Goal: Complete application form

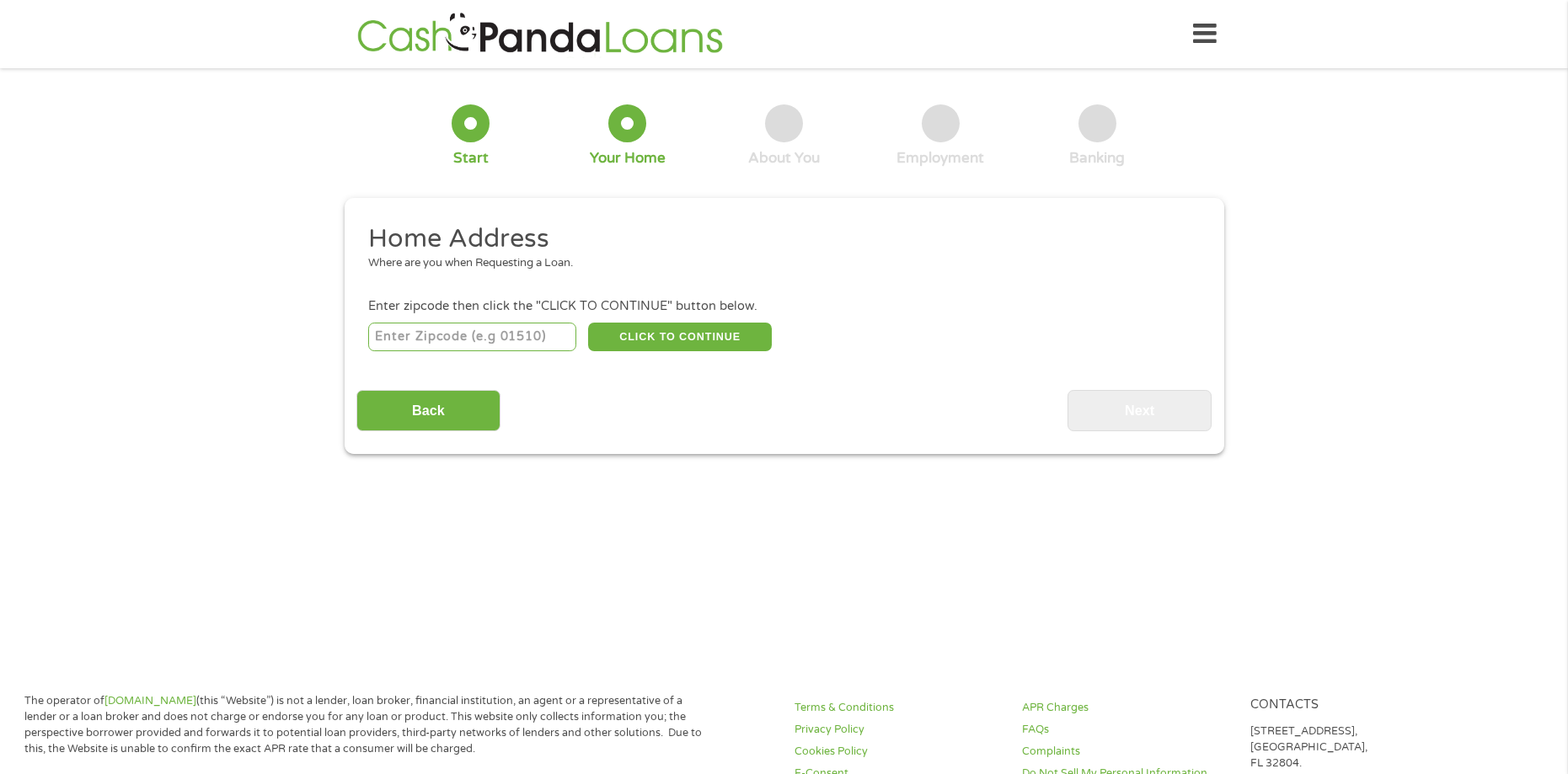
click at [507, 340] on input "number" at bounding box center [472, 337] width 208 height 29
type input "28752"
select select "[US_STATE]"
click at [706, 339] on button "CLICK TO CONTINUE" at bounding box center [680, 337] width 184 height 29
type input "28752"
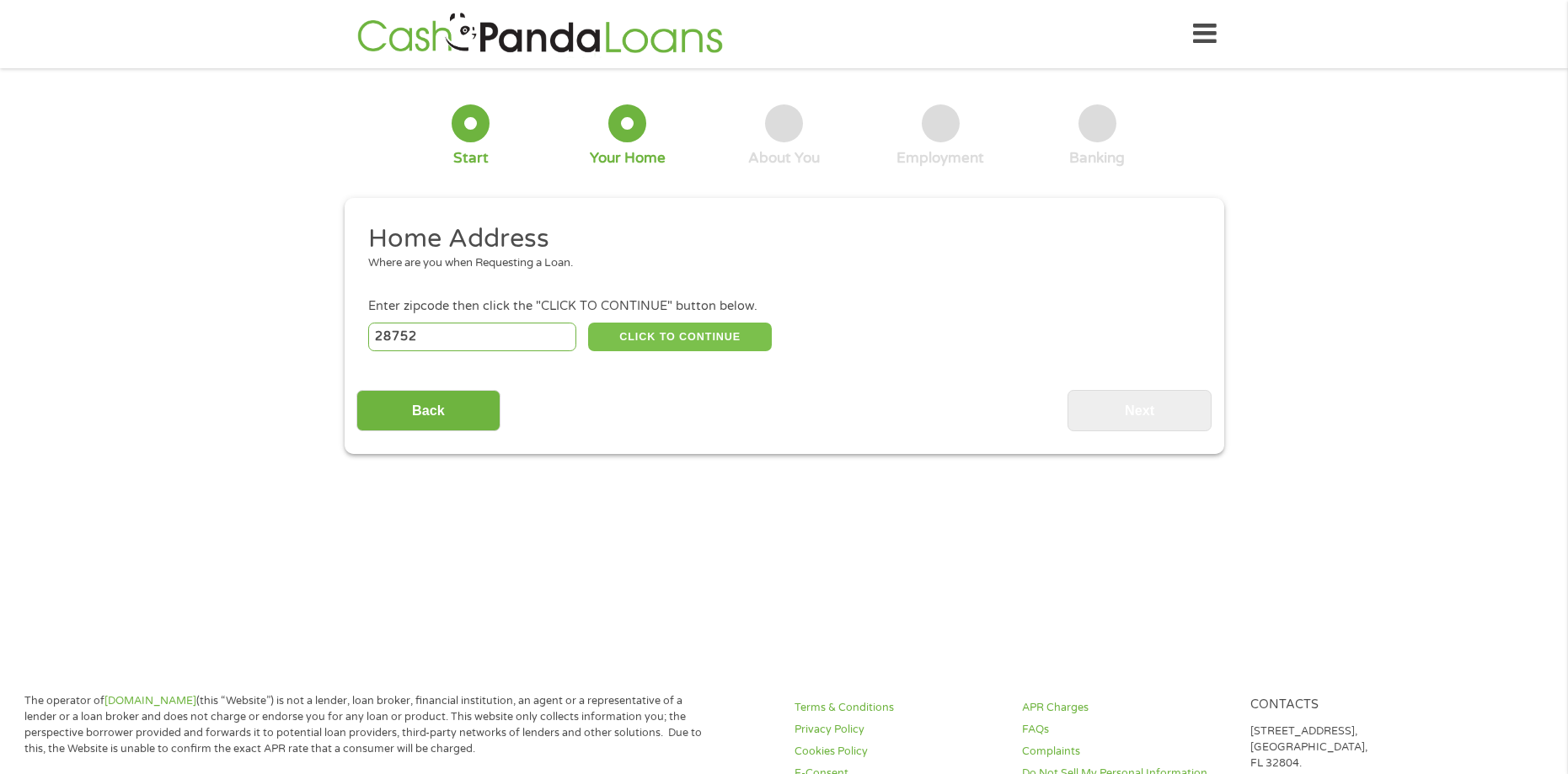
type input "[PERSON_NAME]"
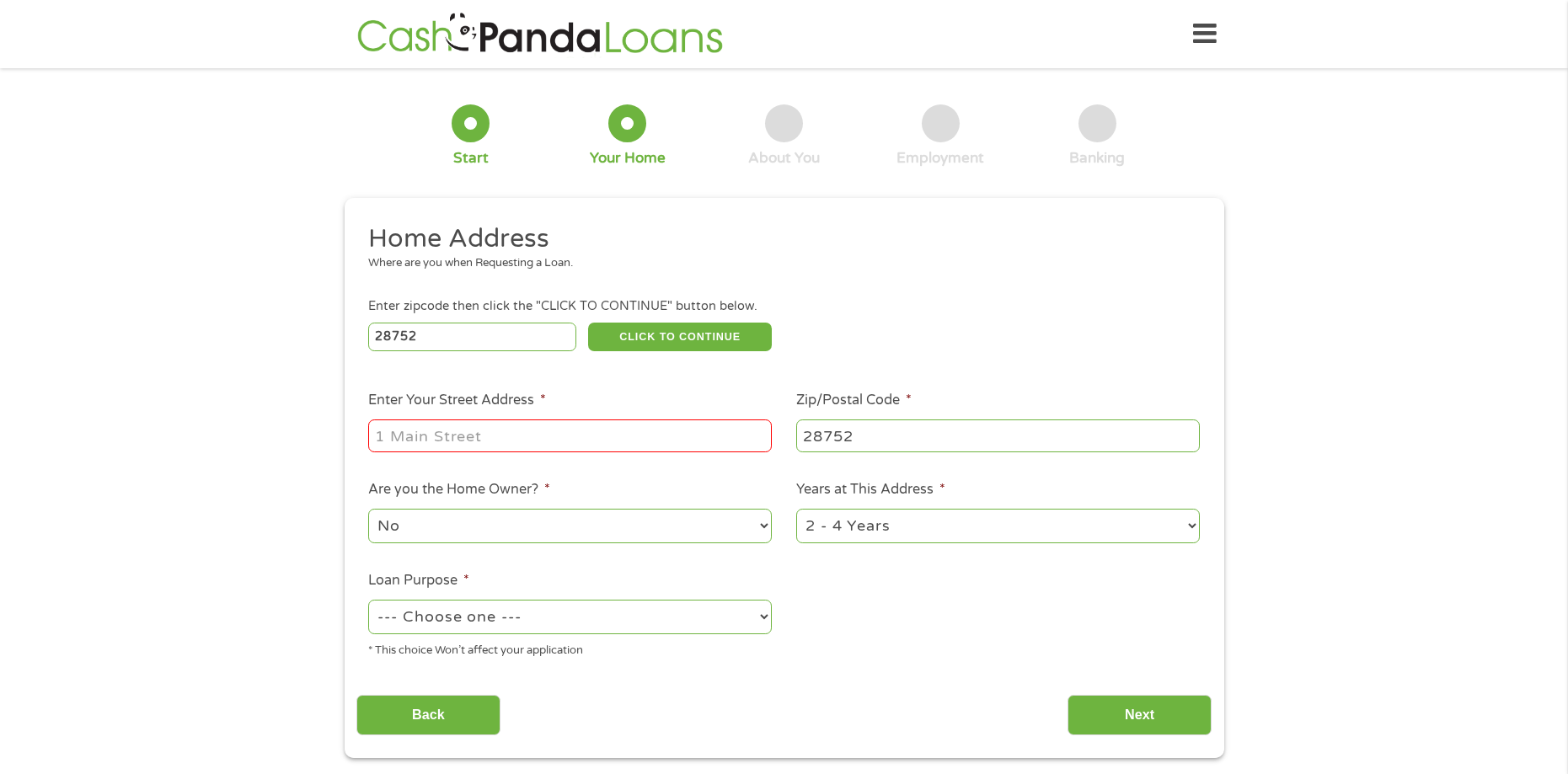
click at [547, 438] on input "Enter Your Street Address *" at bounding box center [569, 435] width 404 height 32
type input "[STREET_ADDRESS][PERSON_NAME]"
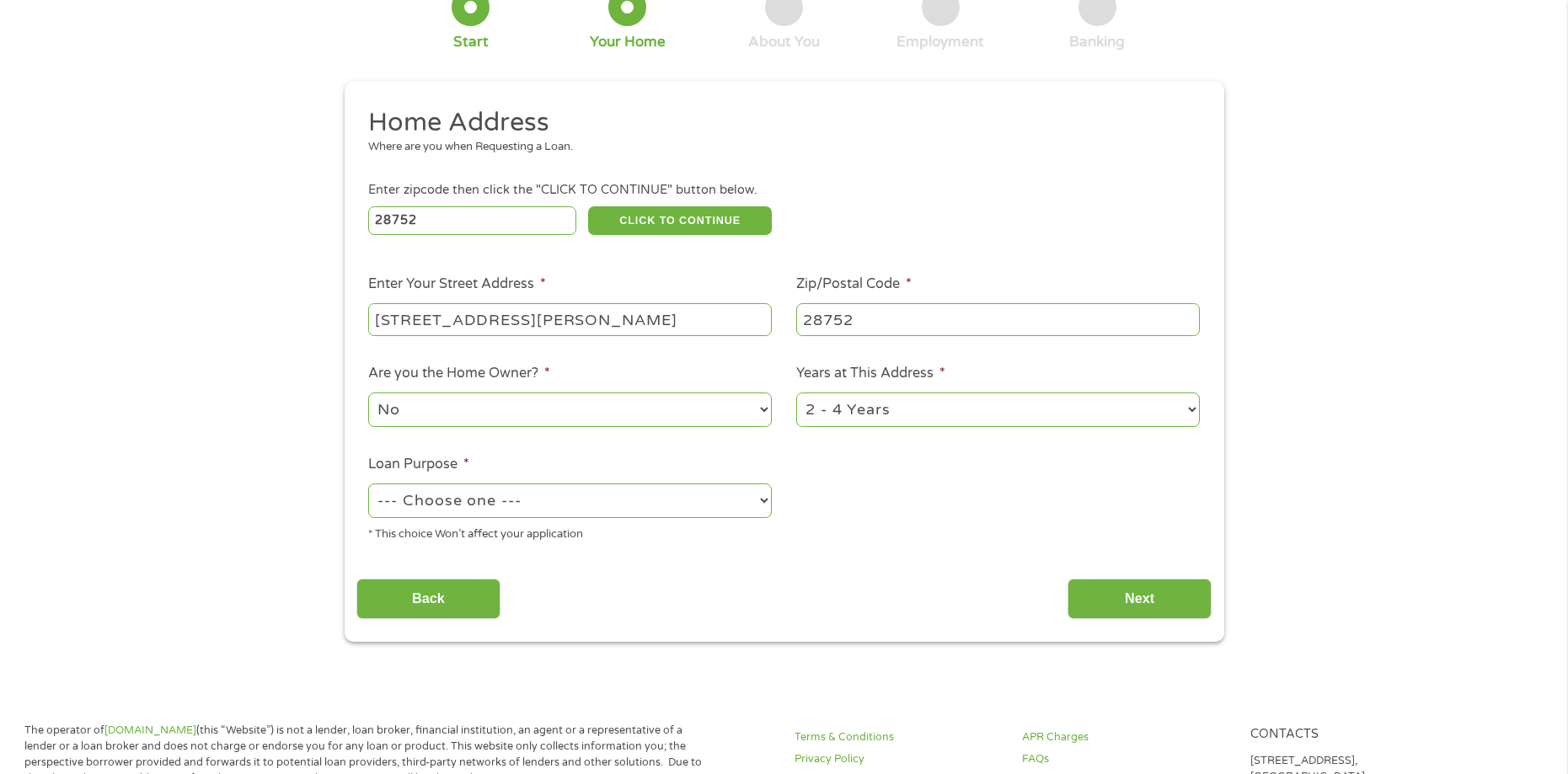
scroll to position [168, 0]
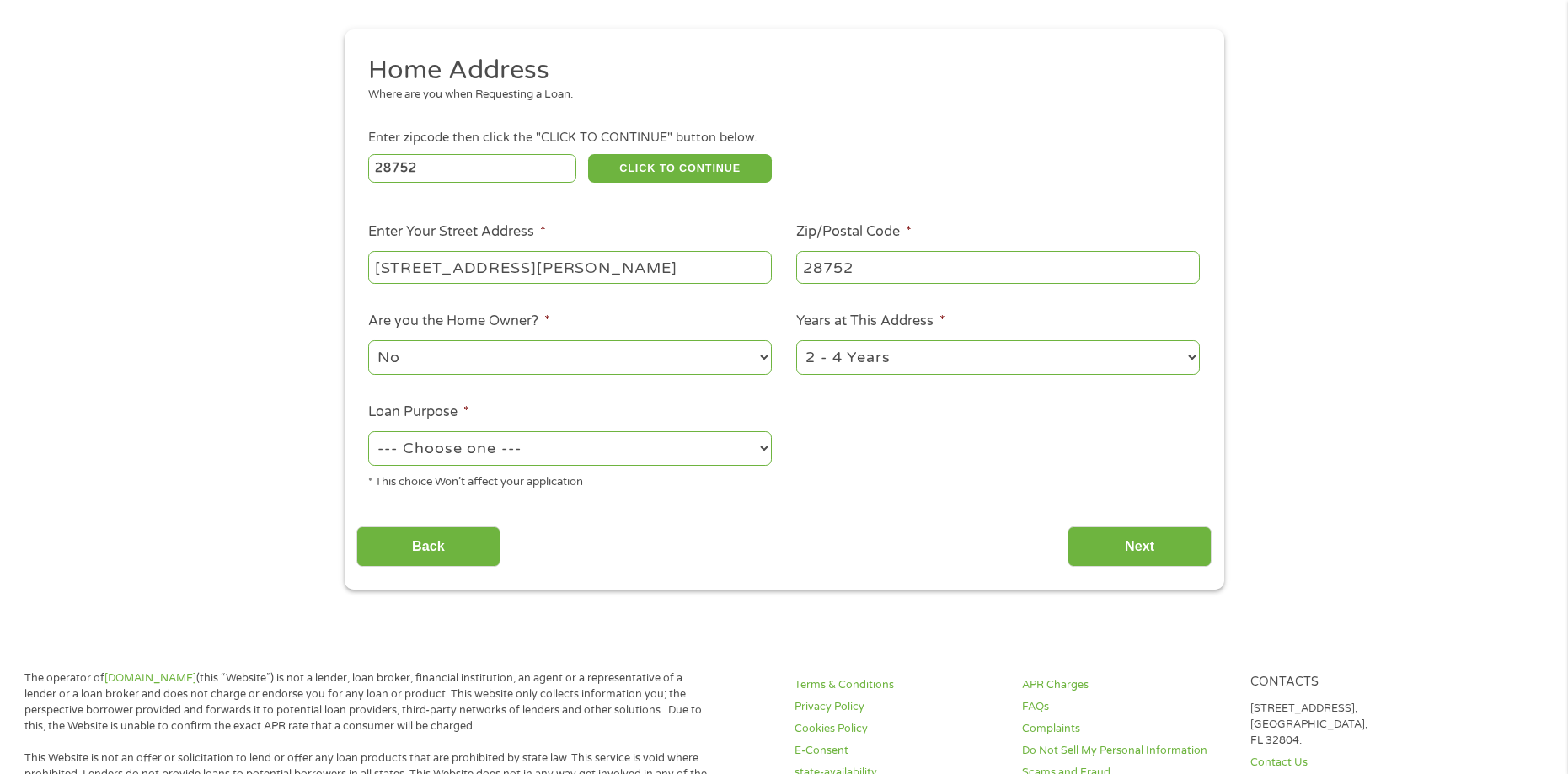
click at [590, 454] on select "--- Choose one --- Pay Bills Debt Consolidation Home Improvement Major Purchase…" at bounding box center [569, 449] width 404 height 35
select select "paybills"
click at [368, 431] on select "--- Choose one --- Pay Bills Debt Consolidation Home Improvement Major Purchase…" at bounding box center [569, 449] width 404 height 35
click at [1158, 550] on input "Next" at bounding box center [1139, 547] width 144 height 41
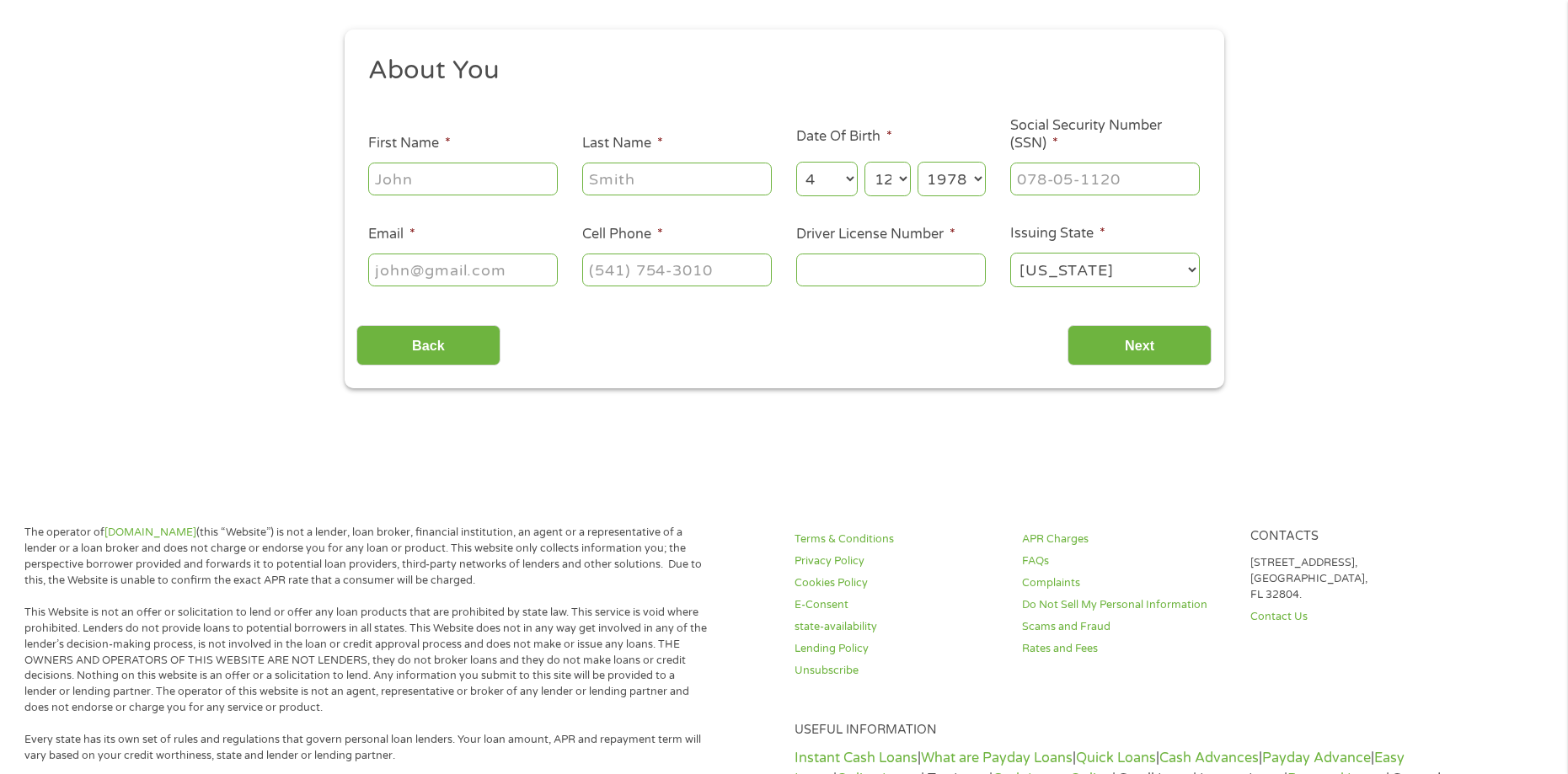
scroll to position [0, 0]
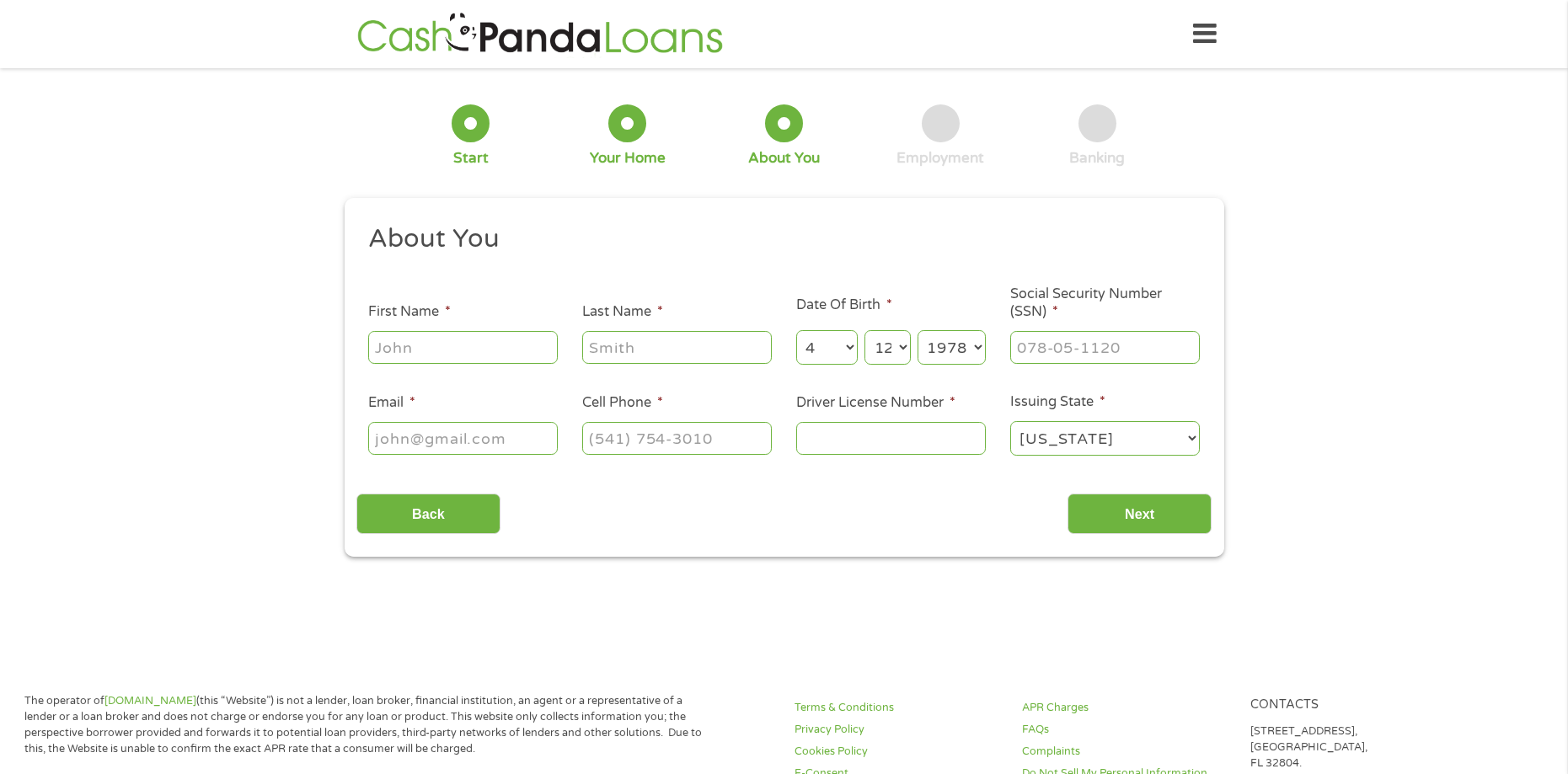
click at [438, 353] on input "First Name *" at bounding box center [462, 347] width 190 height 32
type input "Ginger"
type input "[PERSON_NAME]"
type input "[EMAIL_ADDRESS][DOMAIN_NAME]"
type input "[PHONE_NUMBER]"
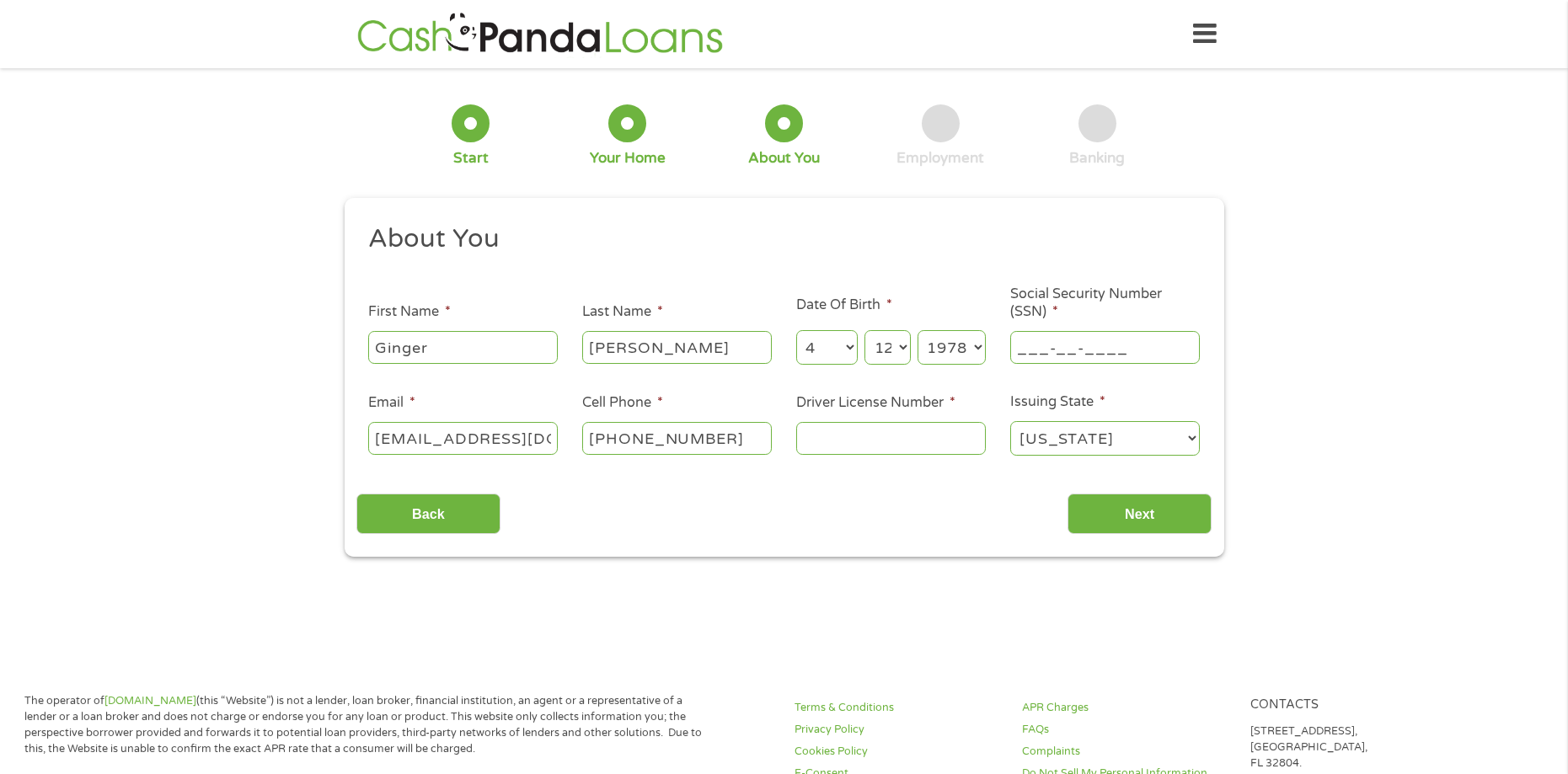
click at [1072, 356] on input "___-__-____" at bounding box center [1105, 347] width 190 height 32
type input "241-31-9755"
click at [919, 452] on input "Driver License Number *" at bounding box center [891, 437] width 190 height 32
type input "5191010"
click at [1190, 515] on input "Next" at bounding box center [1139, 514] width 144 height 41
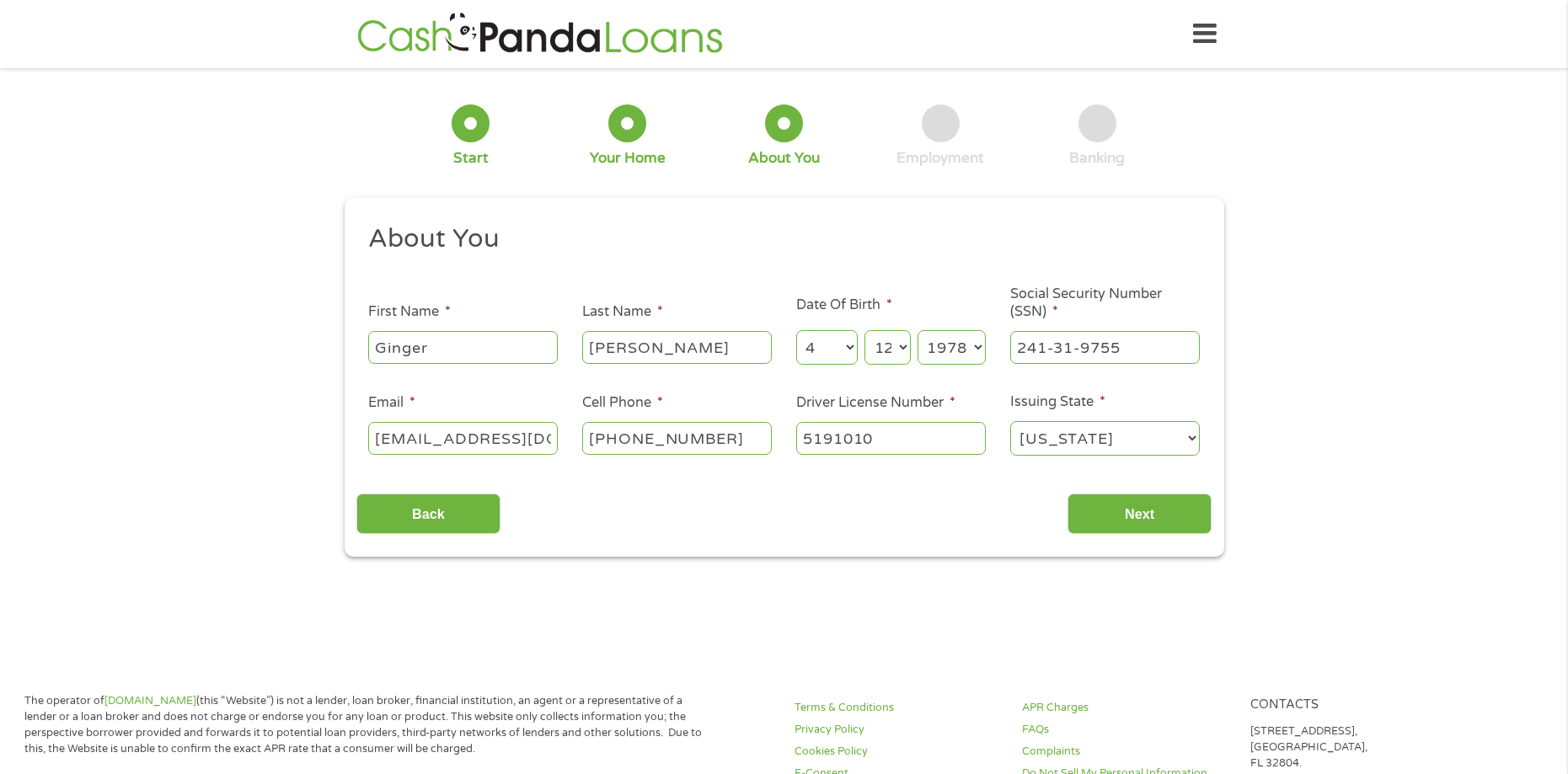
scroll to position [7, 7]
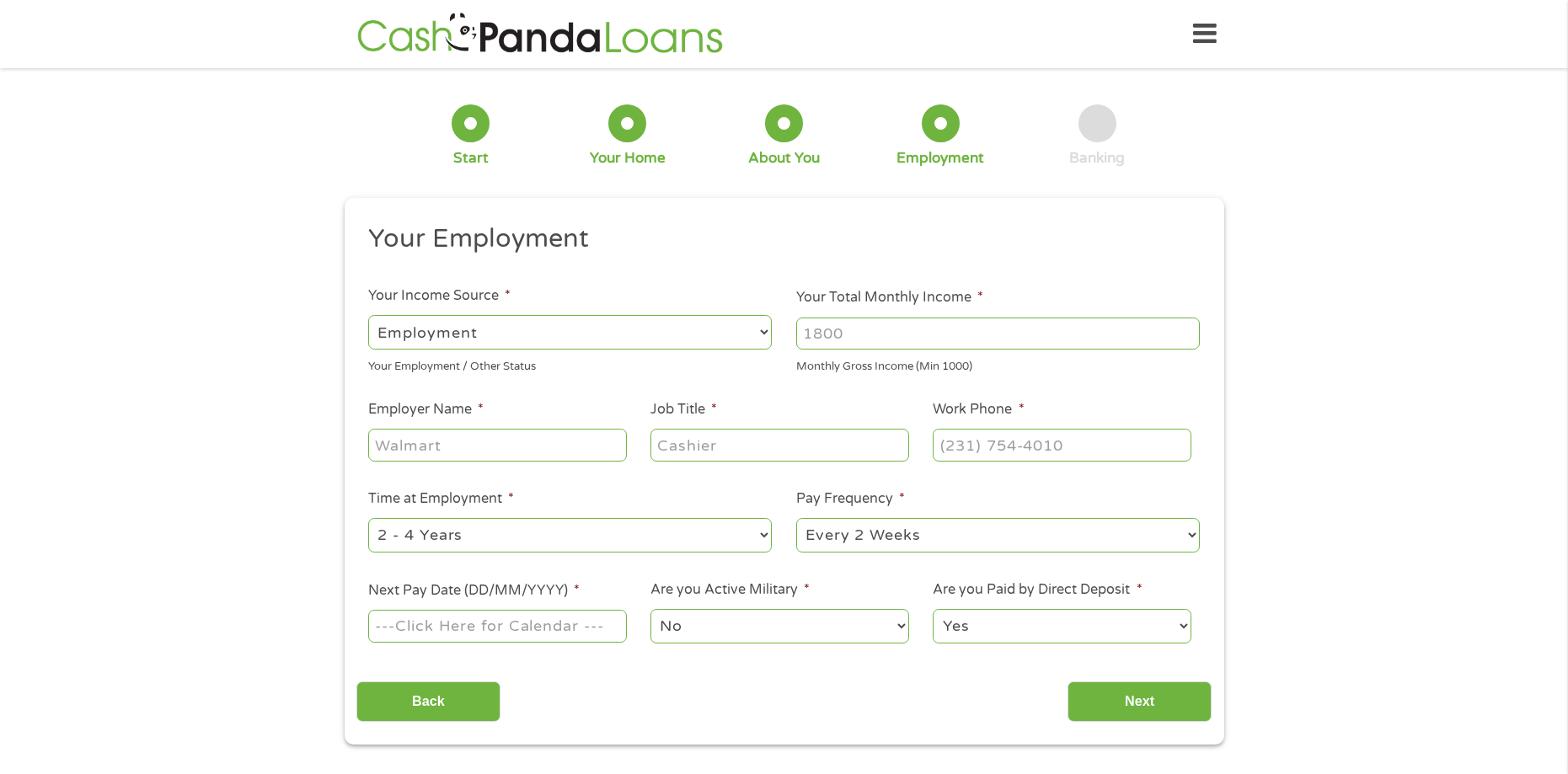
click at [430, 321] on select "--- Choose one --- Employment [DEMOGRAPHIC_DATA] Benefits" at bounding box center [569, 332] width 404 height 35
click at [368, 315] on select "--- Choose one --- Employment [DEMOGRAPHIC_DATA] Benefits" at bounding box center [569, 332] width 404 height 35
click at [945, 347] on input "Your Total Monthly Income *" at bounding box center [998, 333] width 404 height 32
type input "2500"
click at [492, 438] on input "Employer Name *" at bounding box center [497, 444] width 258 height 32
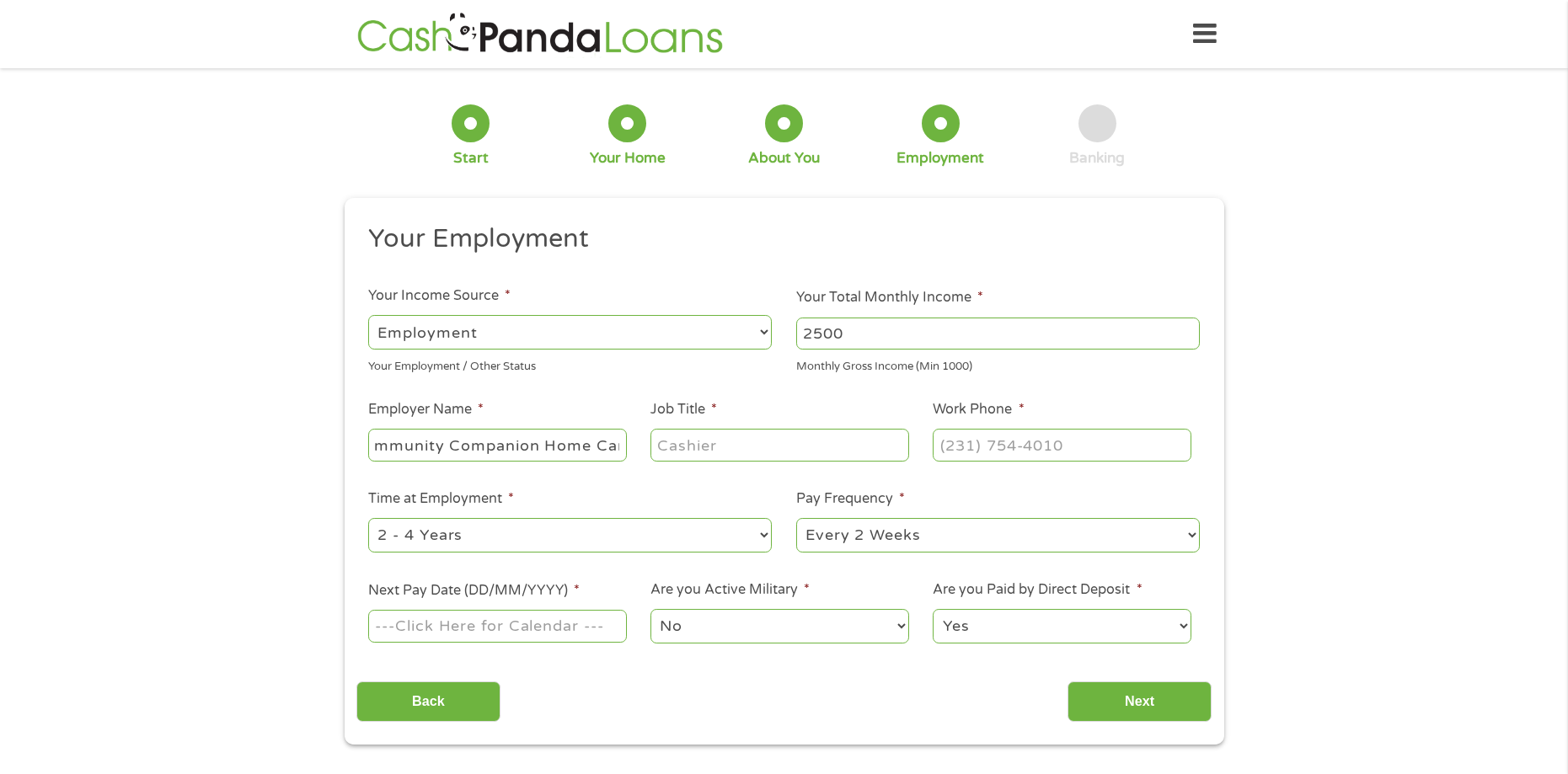
scroll to position [0, 36]
type input "Community Companion Home Care"
click at [696, 445] on input "Job Title *" at bounding box center [779, 444] width 258 height 32
type input "Office Assistant"
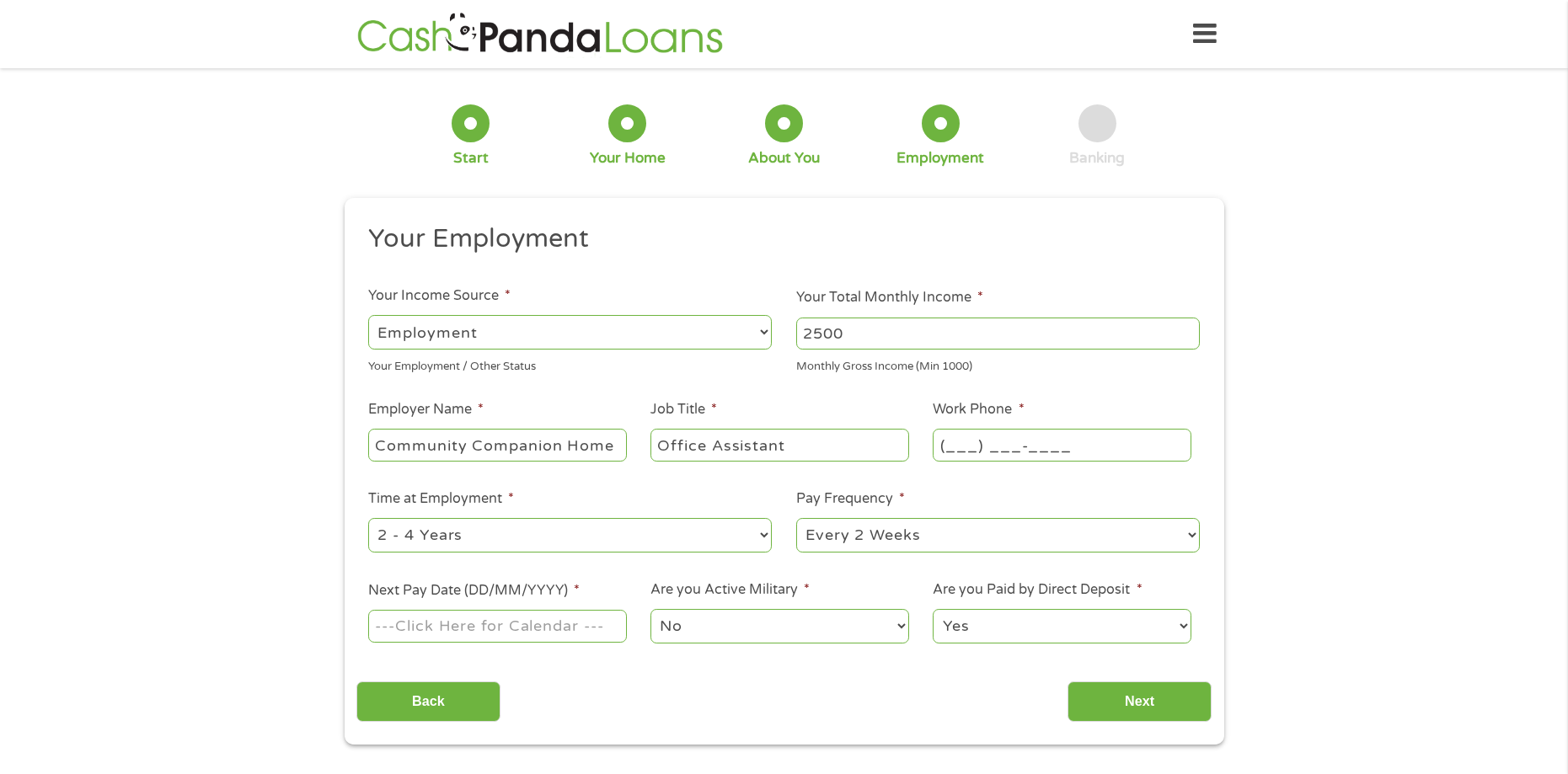
drag, startPoint x: 940, startPoint y: 446, endPoint x: 945, endPoint y: 453, distance: 8.6
click at [943, 446] on input "(___) ___-____" at bounding box center [1061, 444] width 258 height 32
type input "[PHONE_NUMBER]"
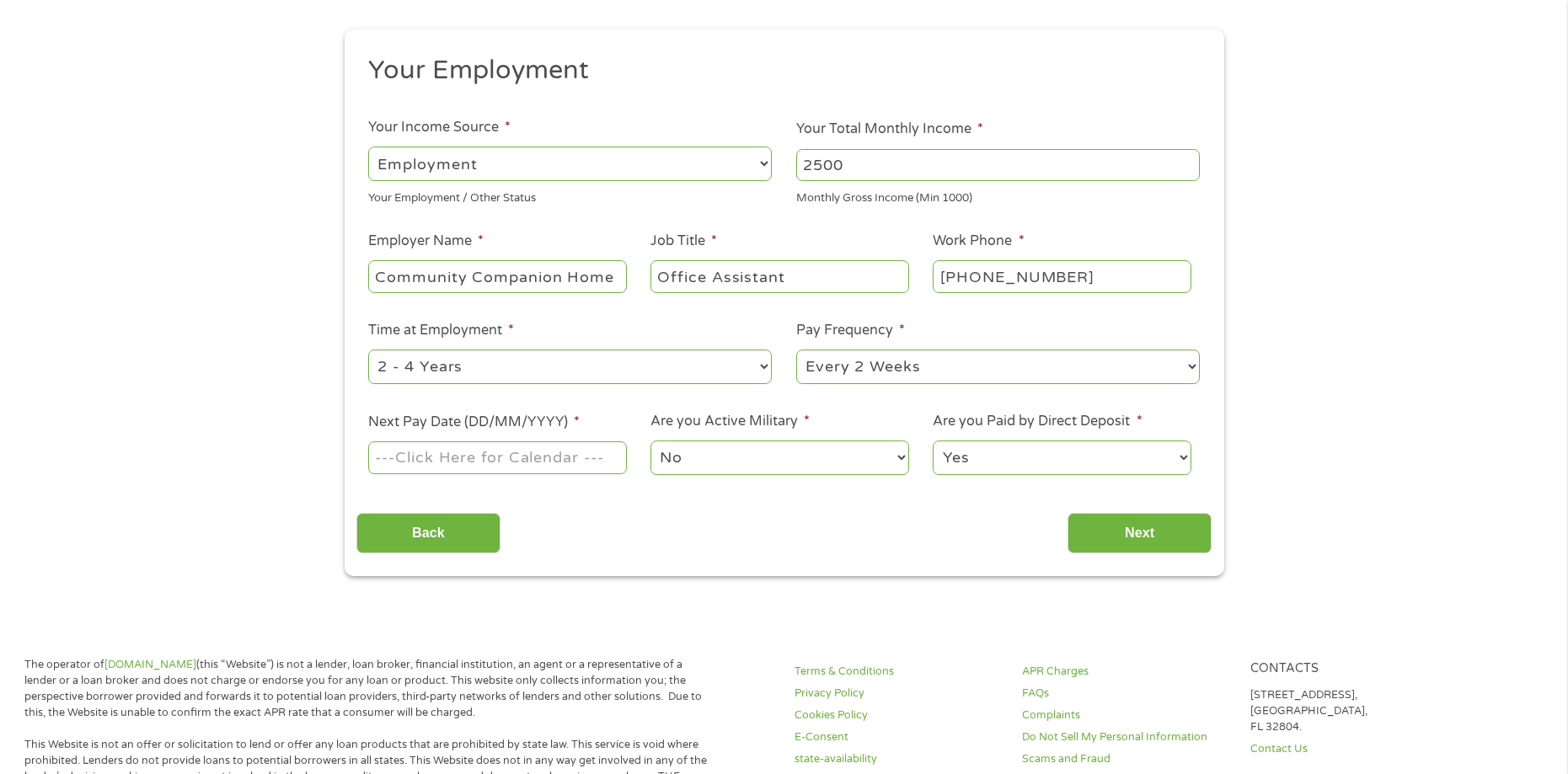
click at [511, 458] on body "Home Get Loan Offer How it works FAQs Blog Cash Loans Quick Loans Online Loans …" at bounding box center [784, 749] width 1568 height 1836
click at [515, 458] on input "Next Pay Date (DD/MM/YYYY) *" at bounding box center [497, 456] width 258 height 32
click at [394, 454] on body "Home Get Loan Offer How it works FAQs Blog Cash Loans Quick Loans Online Loans …" at bounding box center [784, 749] width 1568 height 1836
click at [492, 460] on input "[DATE]" at bounding box center [497, 456] width 258 height 32
click at [488, 454] on body "Home Get Loan Offer How it works FAQs Blog Cash Loans Quick Loans Online Loans …" at bounding box center [784, 749] width 1568 height 1836
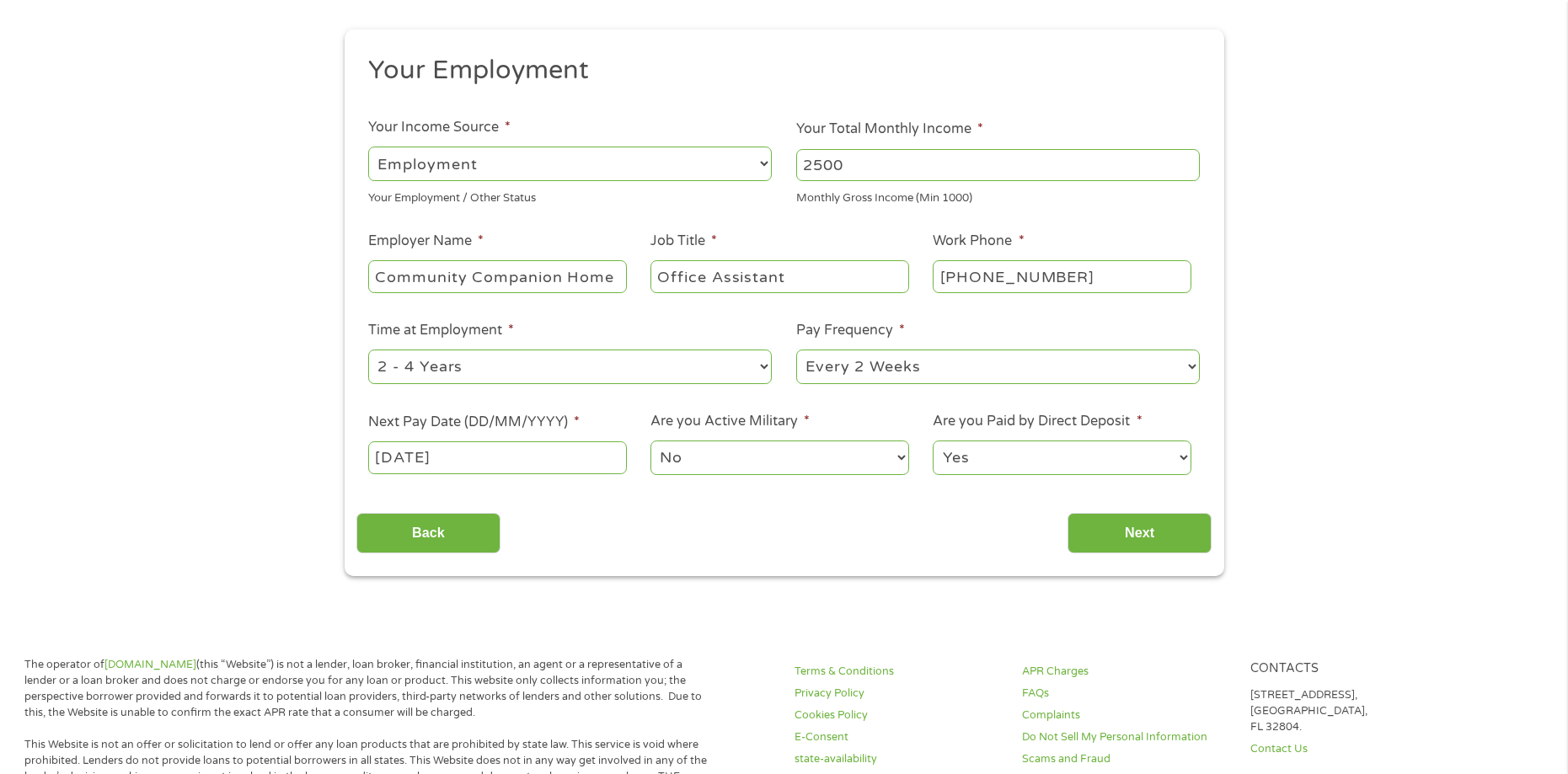
click at [490, 449] on input "[DATE]" at bounding box center [497, 456] width 258 height 32
type input "[DATE]"
click at [1147, 535] on input "Next" at bounding box center [1139, 533] width 144 height 41
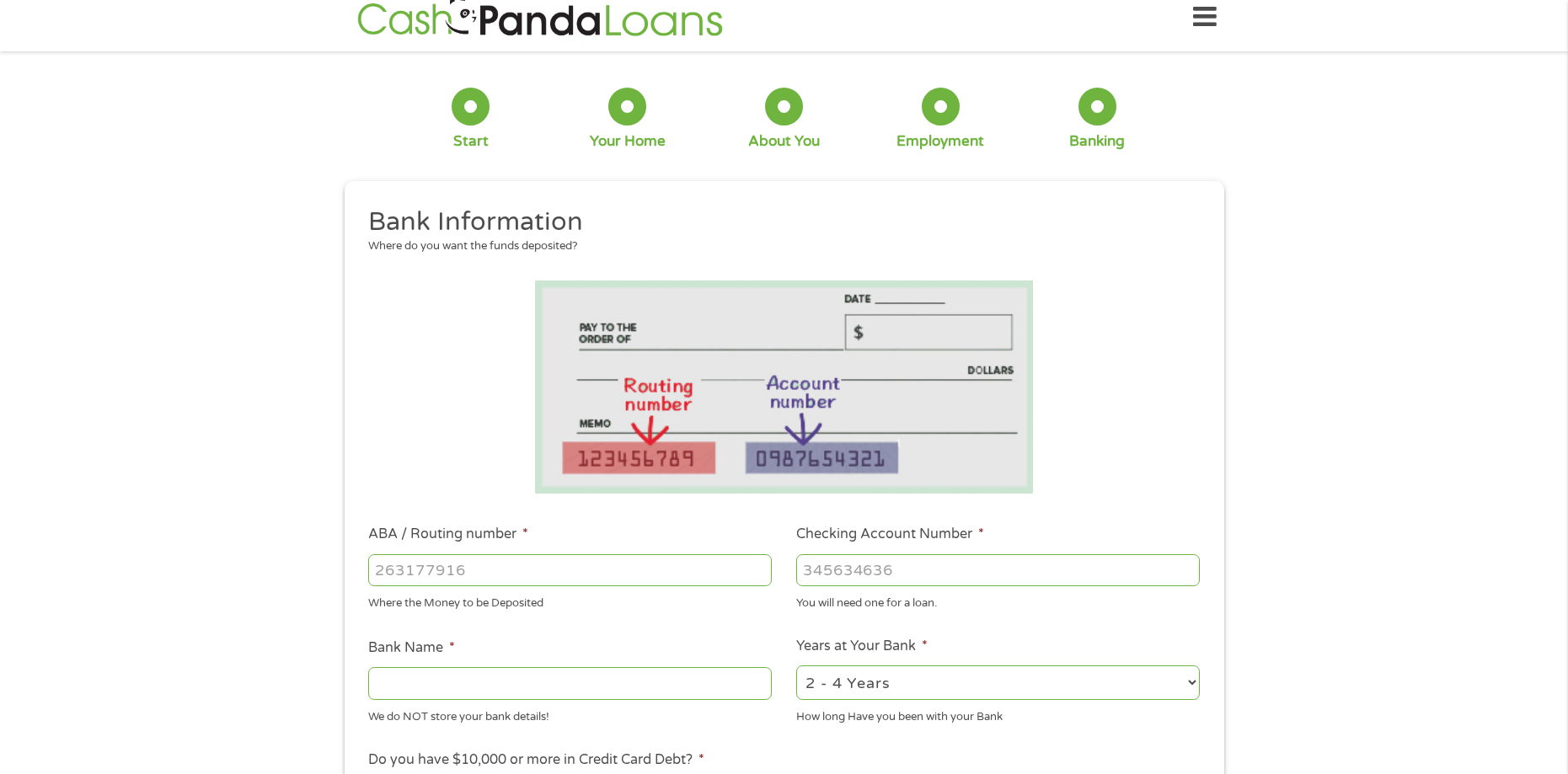
scroll to position [0, 0]
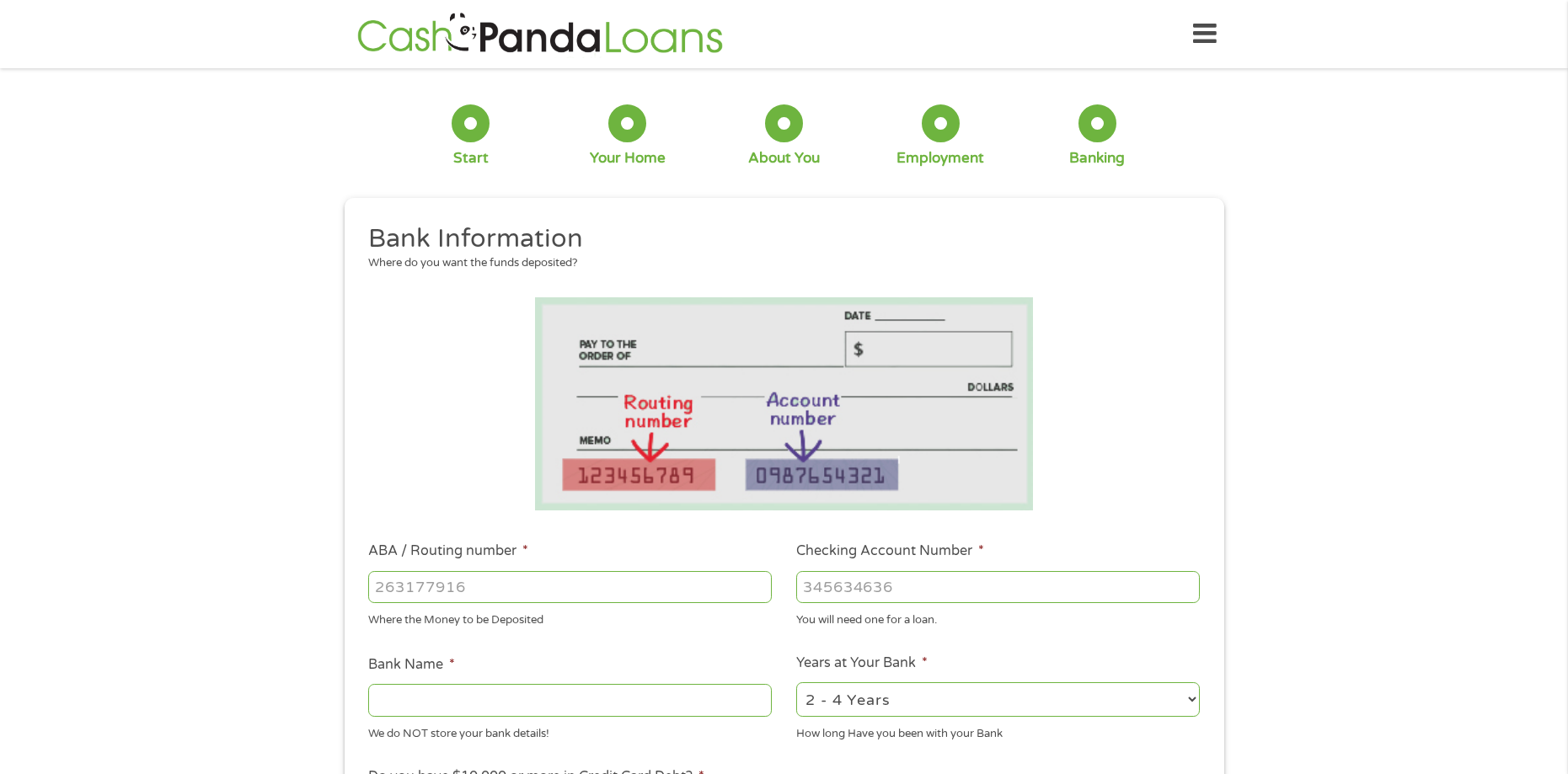
click at [482, 583] on input "ABA / Routing number *" at bounding box center [569, 586] width 404 height 32
click at [497, 591] on input "ABA / Routing number *" at bounding box center [569, 586] width 404 height 32
type input "411033547972"
drag, startPoint x: 374, startPoint y: 581, endPoint x: 511, endPoint y: 586, distance: 137.1
click at [511, 586] on input "411033547972" at bounding box center [569, 586] width 404 height 32
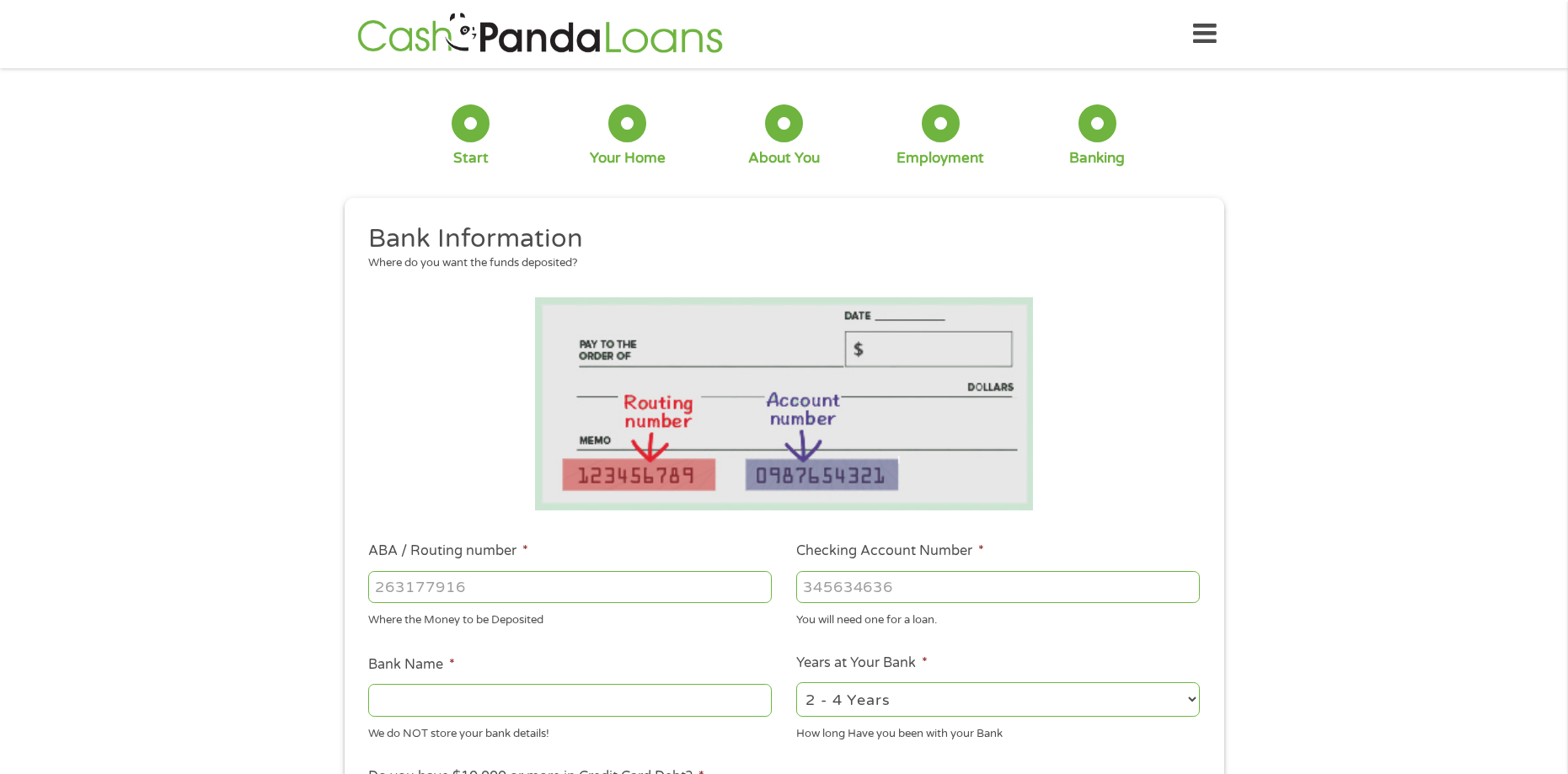
click at [820, 587] on input "Checking Account Number *" at bounding box center [998, 586] width 404 height 32
drag, startPoint x: 831, startPoint y: 569, endPoint x: 810, endPoint y: 584, distance: 25.8
click at [810, 584] on input "Checking Account Number *" at bounding box center [998, 586] width 404 height 32
drag, startPoint x: 517, startPoint y: 584, endPoint x: 446, endPoint y: 588, distance: 71.1
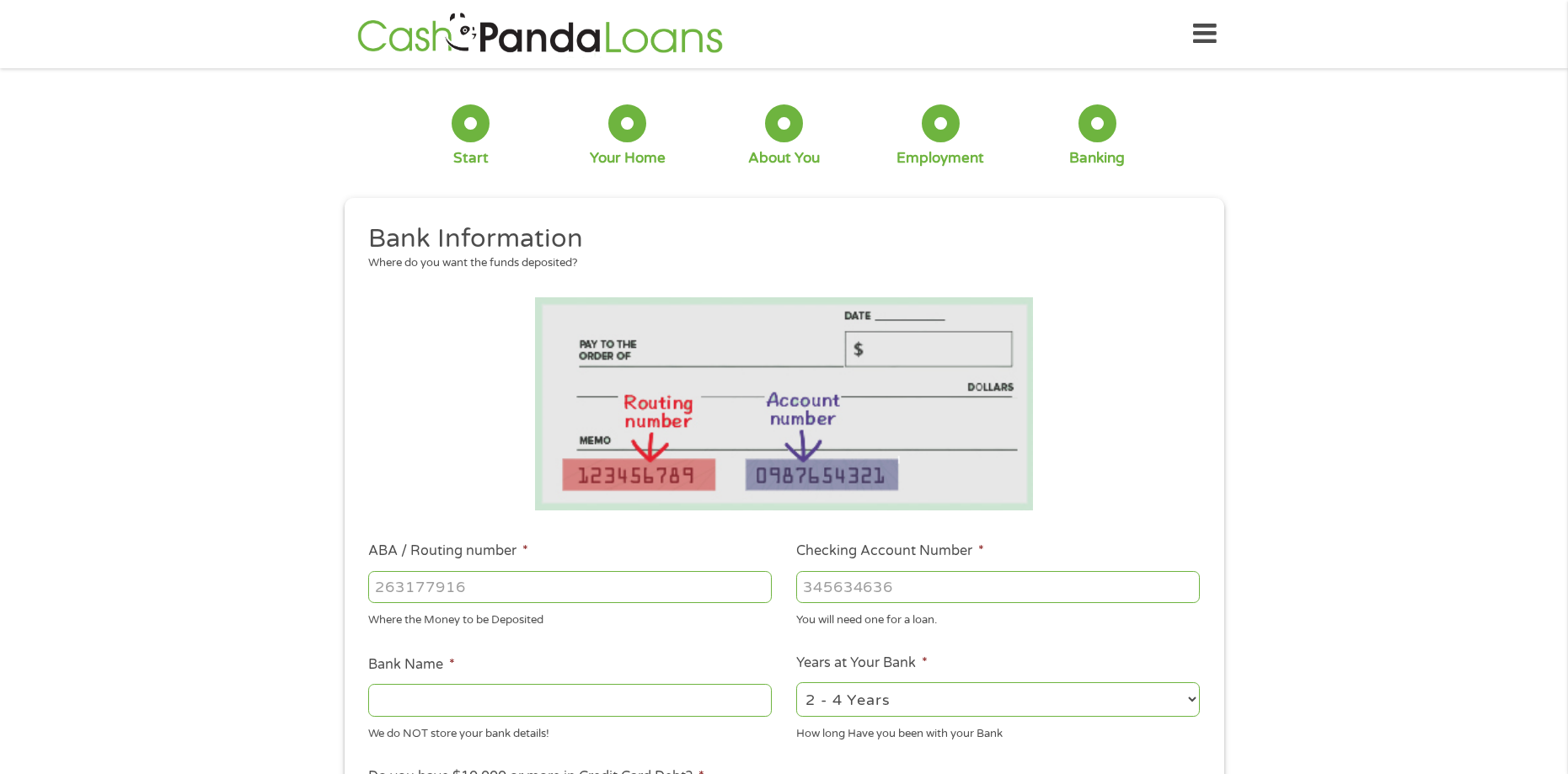
click at [449, 588] on input "ABA / Routing number *" at bounding box center [569, 586] width 404 height 32
click at [816, 590] on input "Checking Account Number *" at bounding box center [998, 586] width 404 height 32
type input "411033547972"
click at [621, 595] on input "ABA / Routing number *" at bounding box center [569, 586] width 404 height 32
type input "031101334"
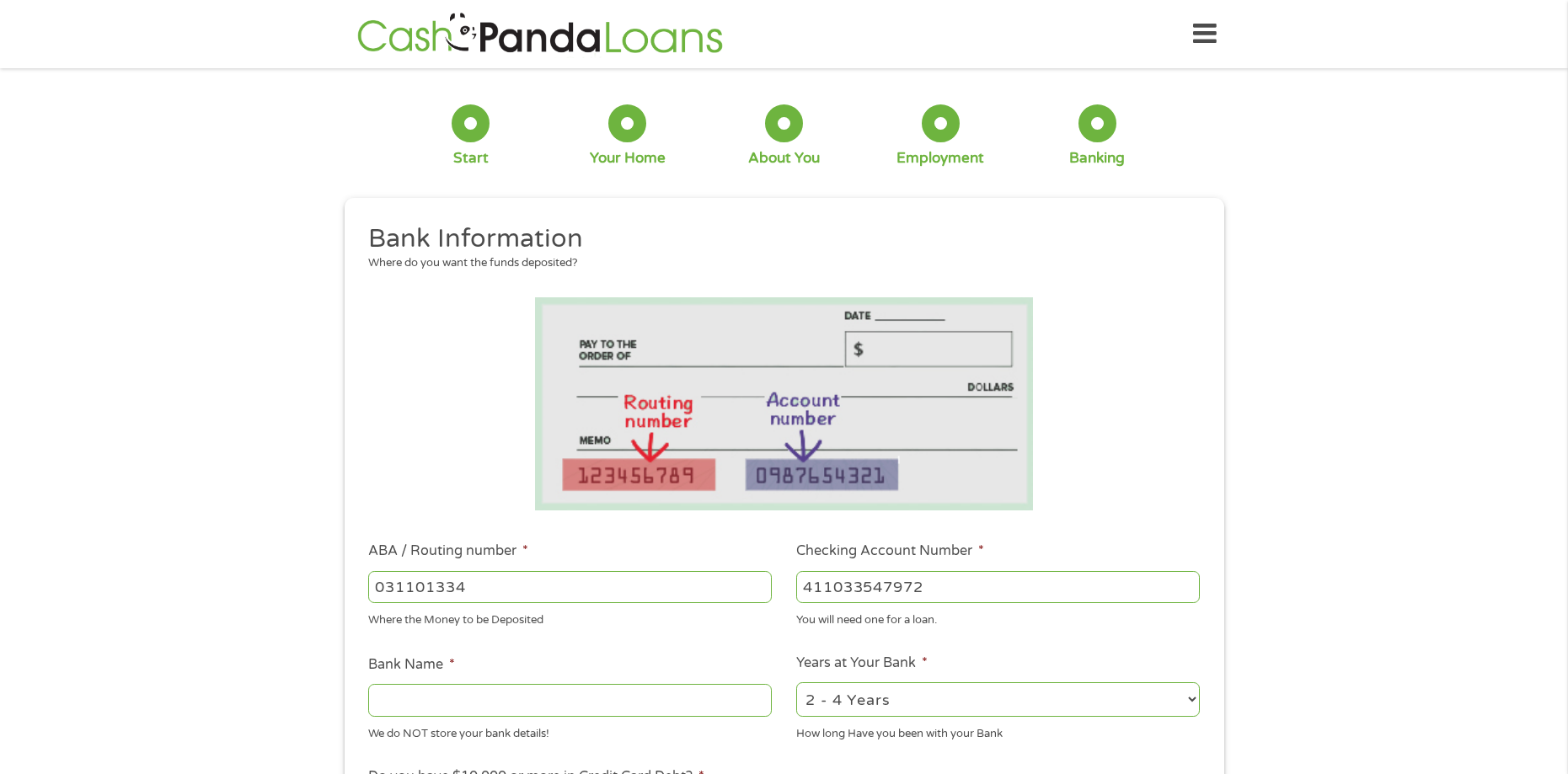
type input "SoFi Bank, National Association"
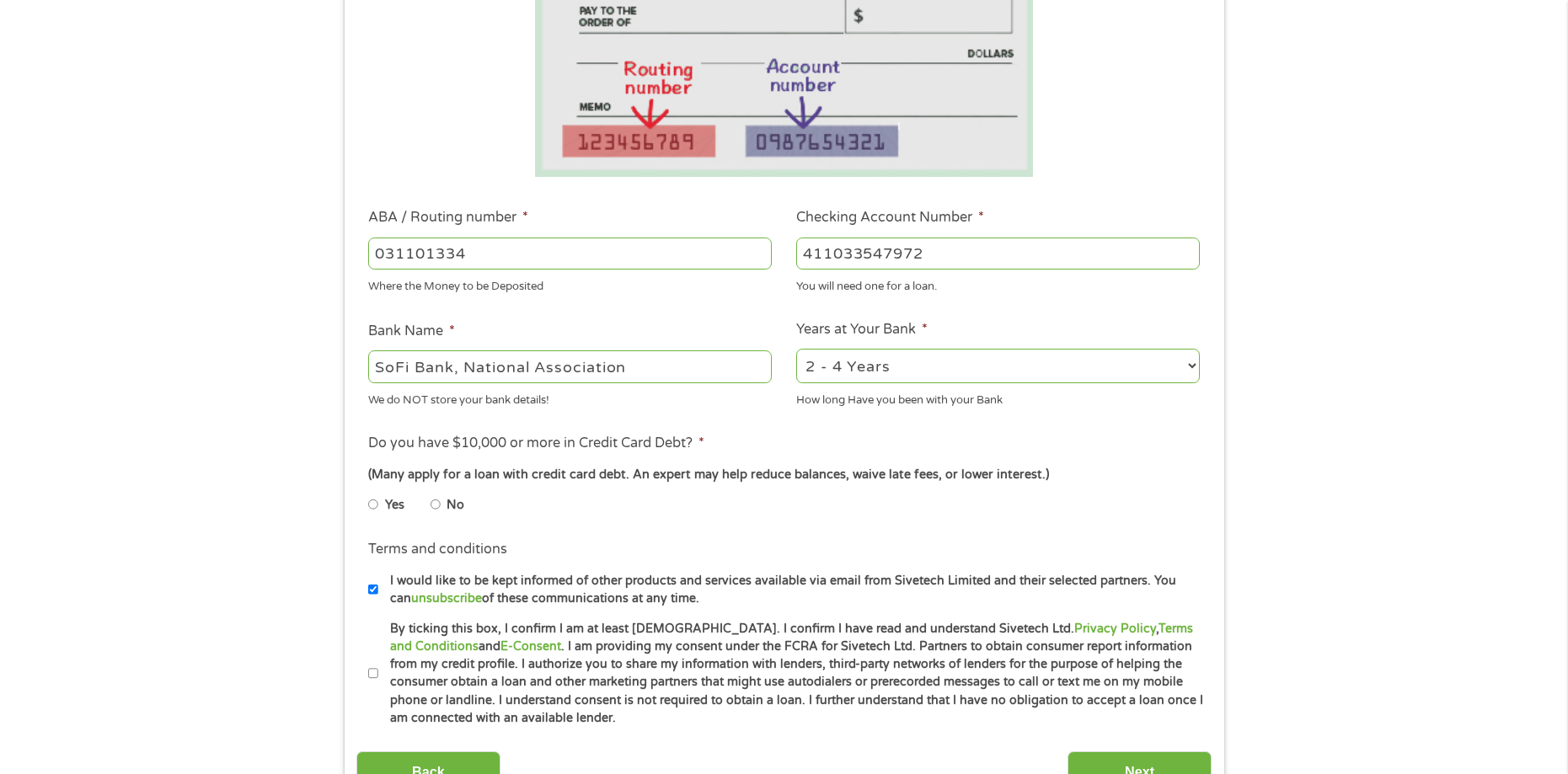
scroll to position [337, 0]
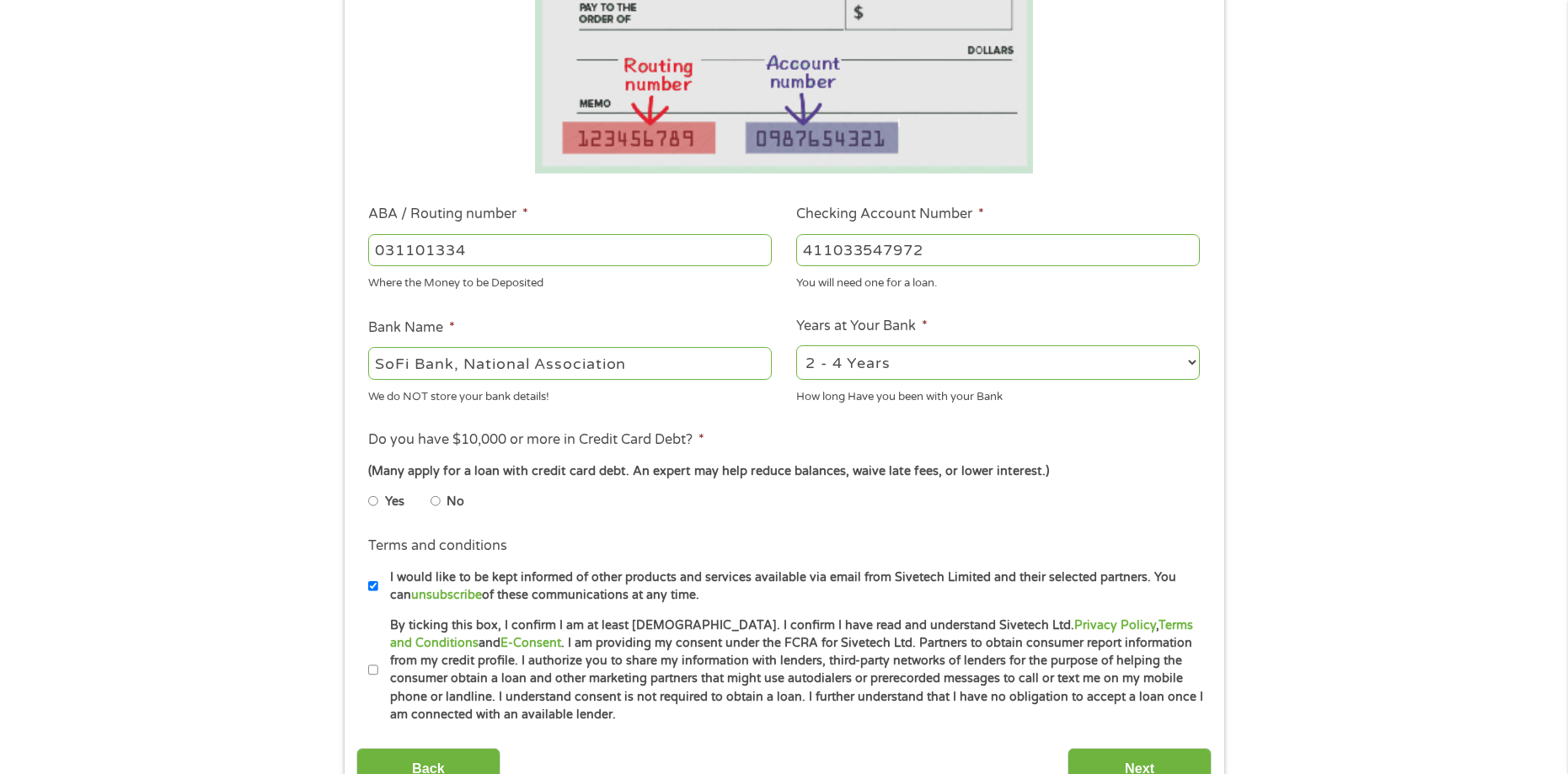
type input "031101334"
click at [434, 503] on input "No" at bounding box center [435, 502] width 10 height 27
radio input "true"
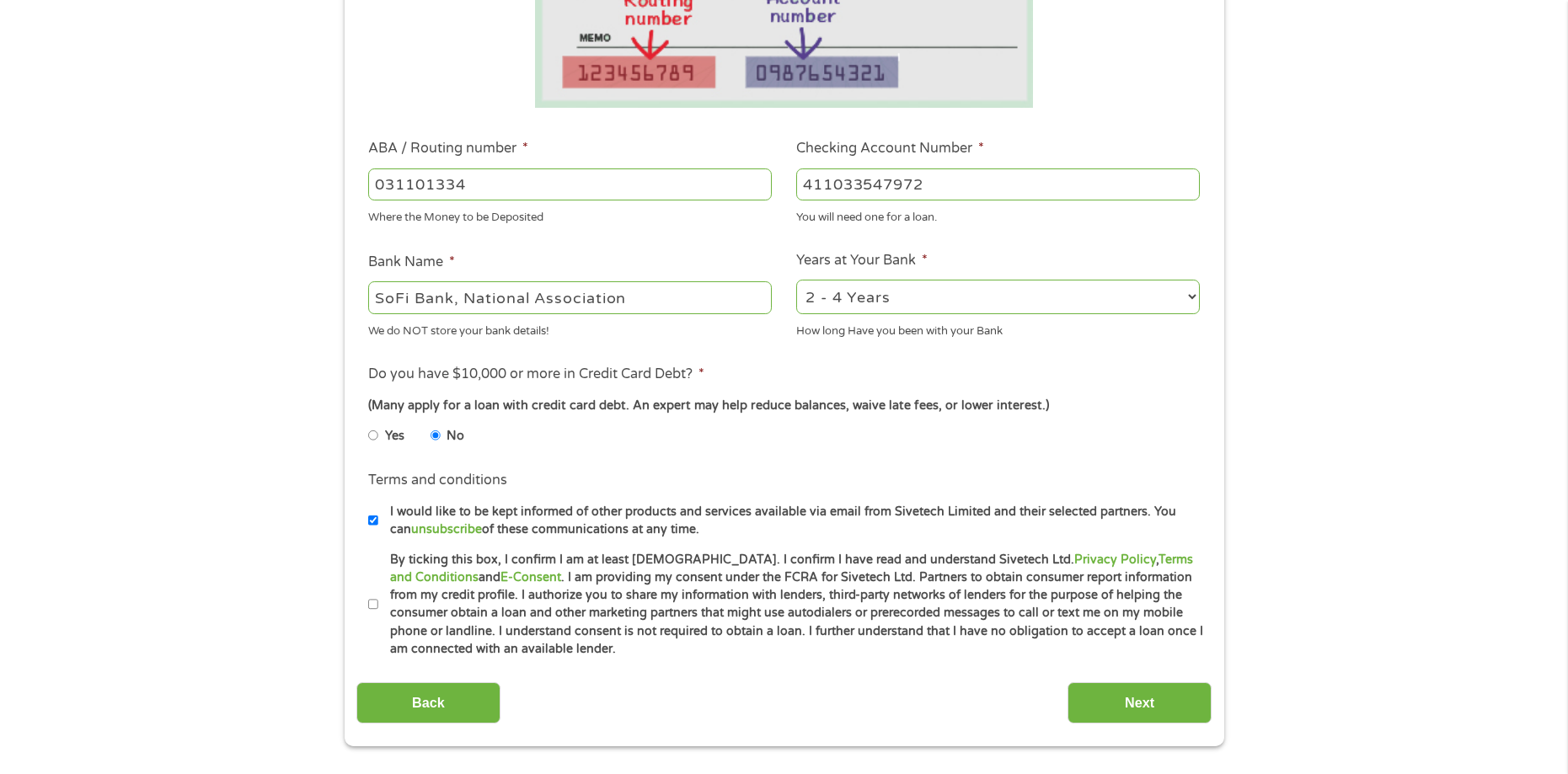
scroll to position [505, 0]
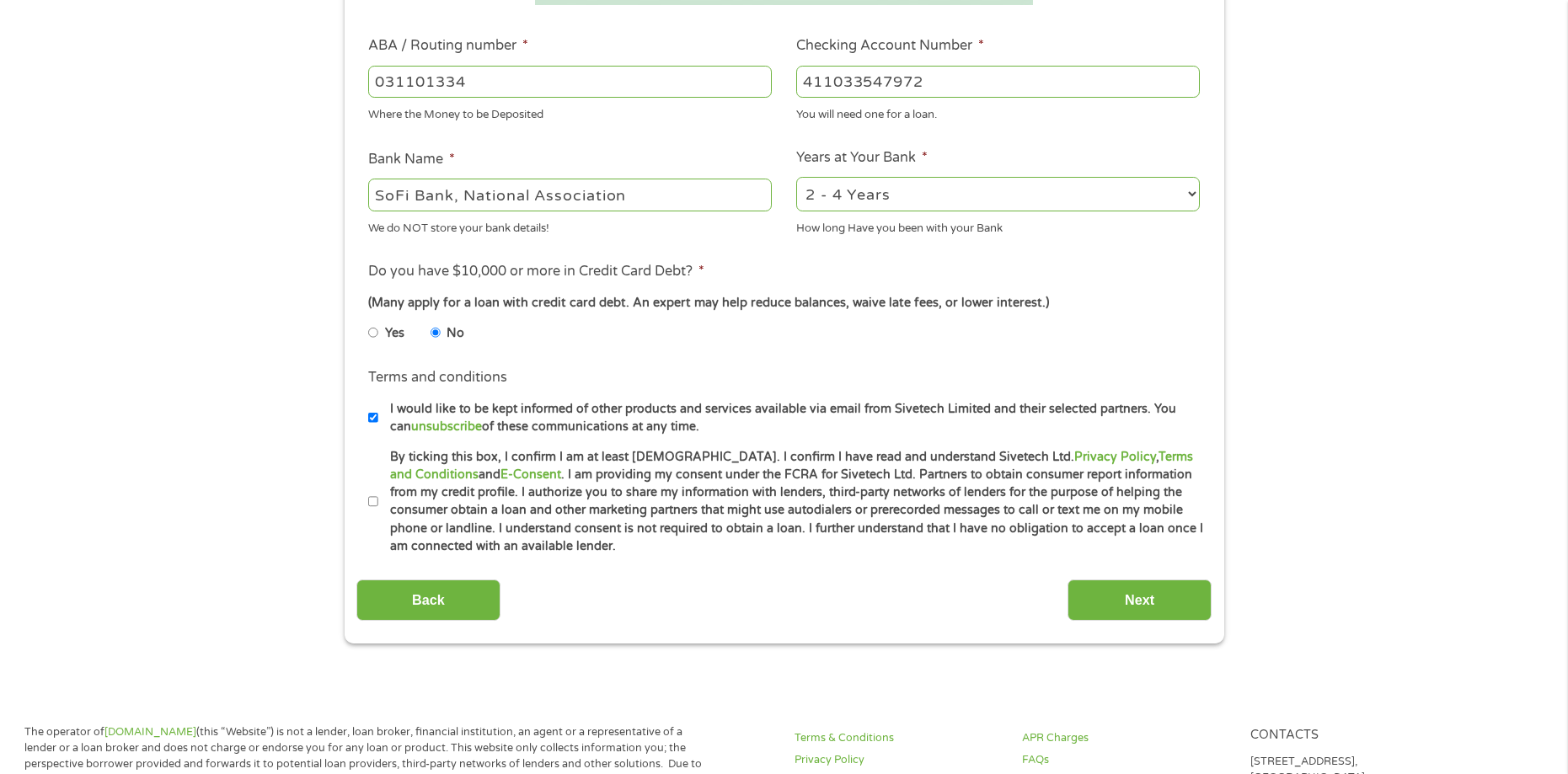
click at [374, 419] on input "I would like to be kept informed of other products and services available via e…" at bounding box center [373, 418] width 10 height 27
checkbox input "false"
click at [368, 503] on input "By ticking this box, I confirm I am at least [DEMOGRAPHIC_DATA]. I confirm I ha…" at bounding box center [373, 502] width 10 height 27
checkbox input "true"
click at [1102, 596] on input "Next" at bounding box center [1139, 600] width 144 height 41
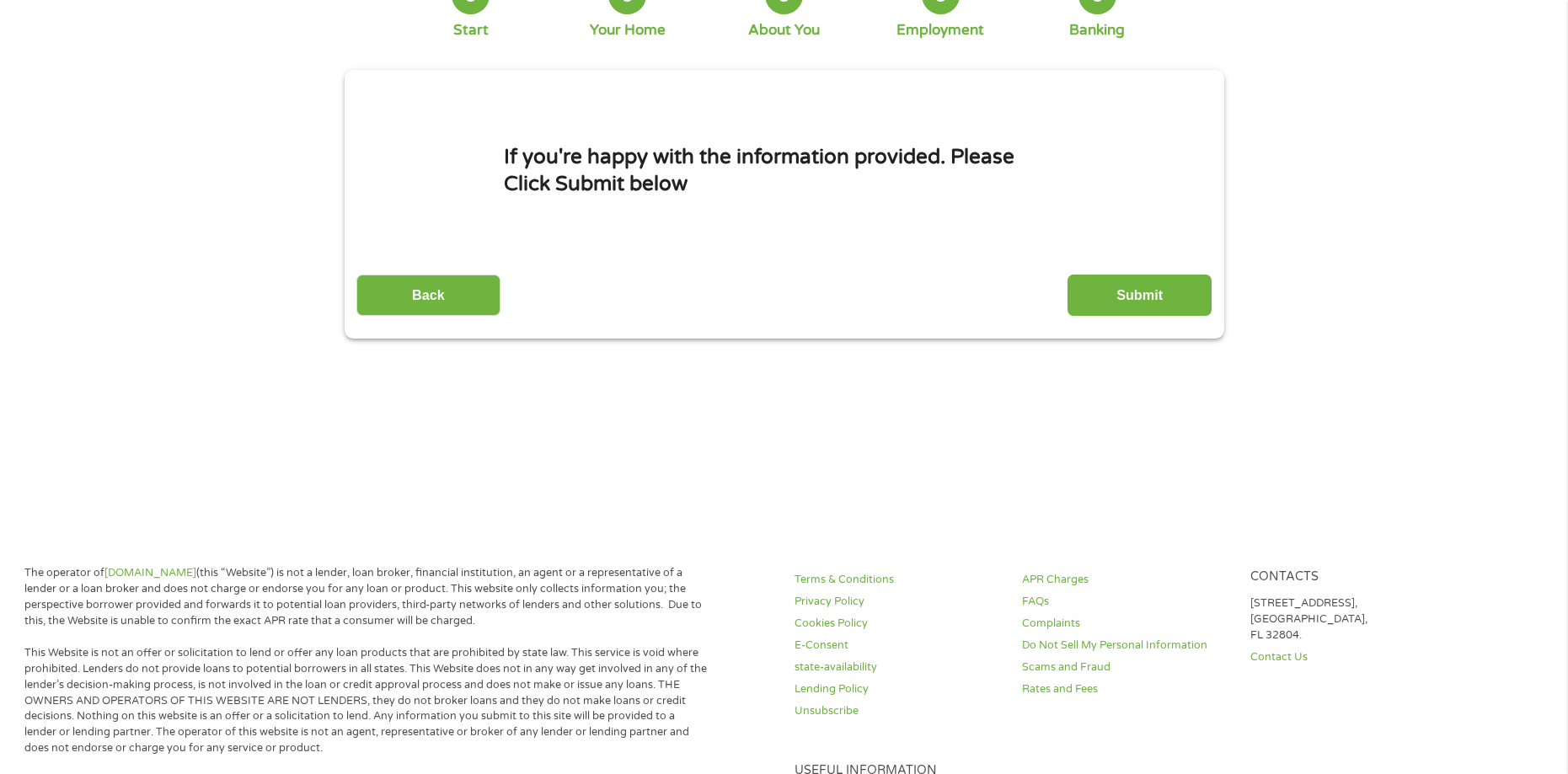
scroll to position [337, 0]
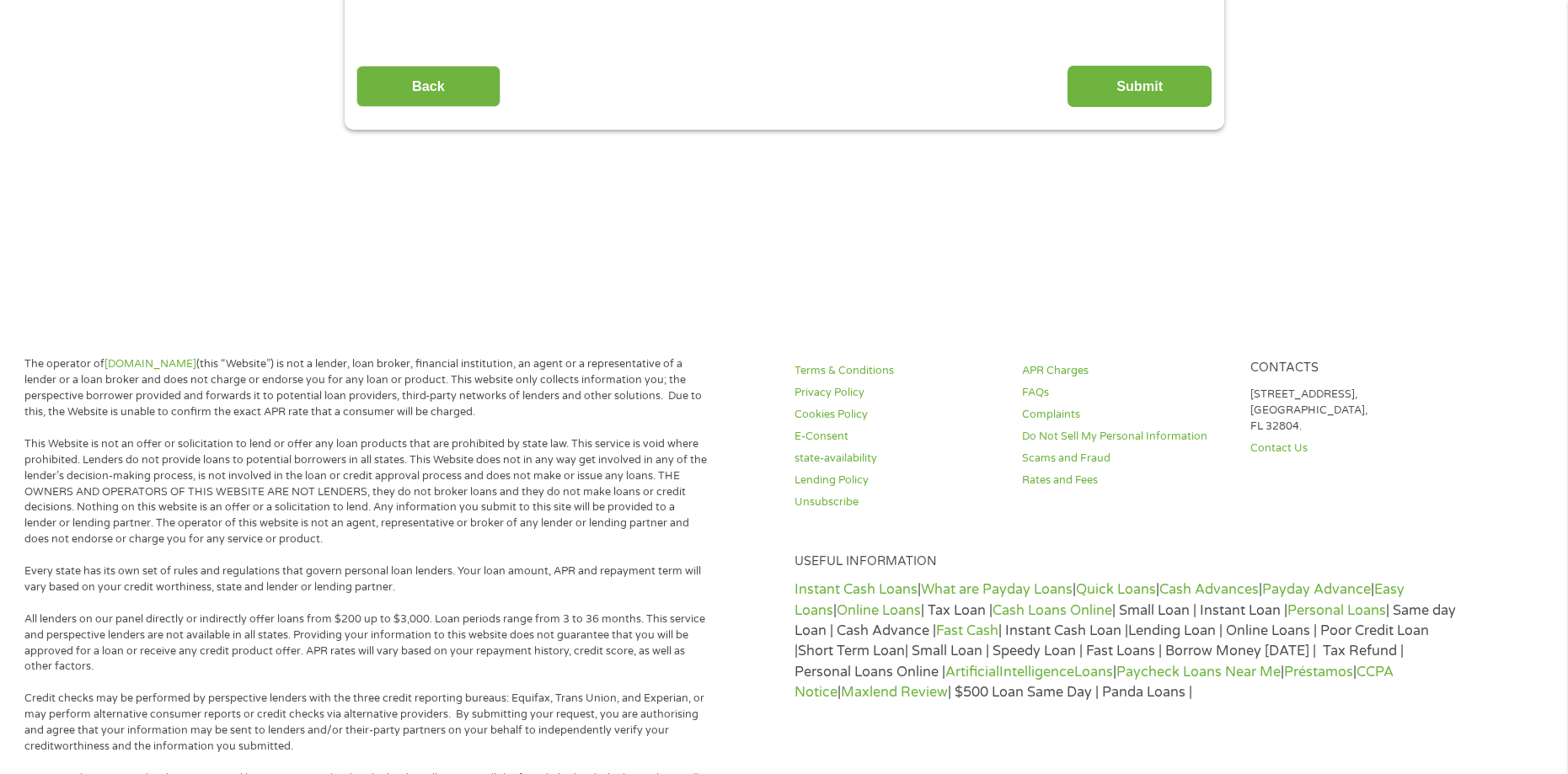
click at [1153, 84] on input "Submit" at bounding box center [1139, 86] width 144 height 41
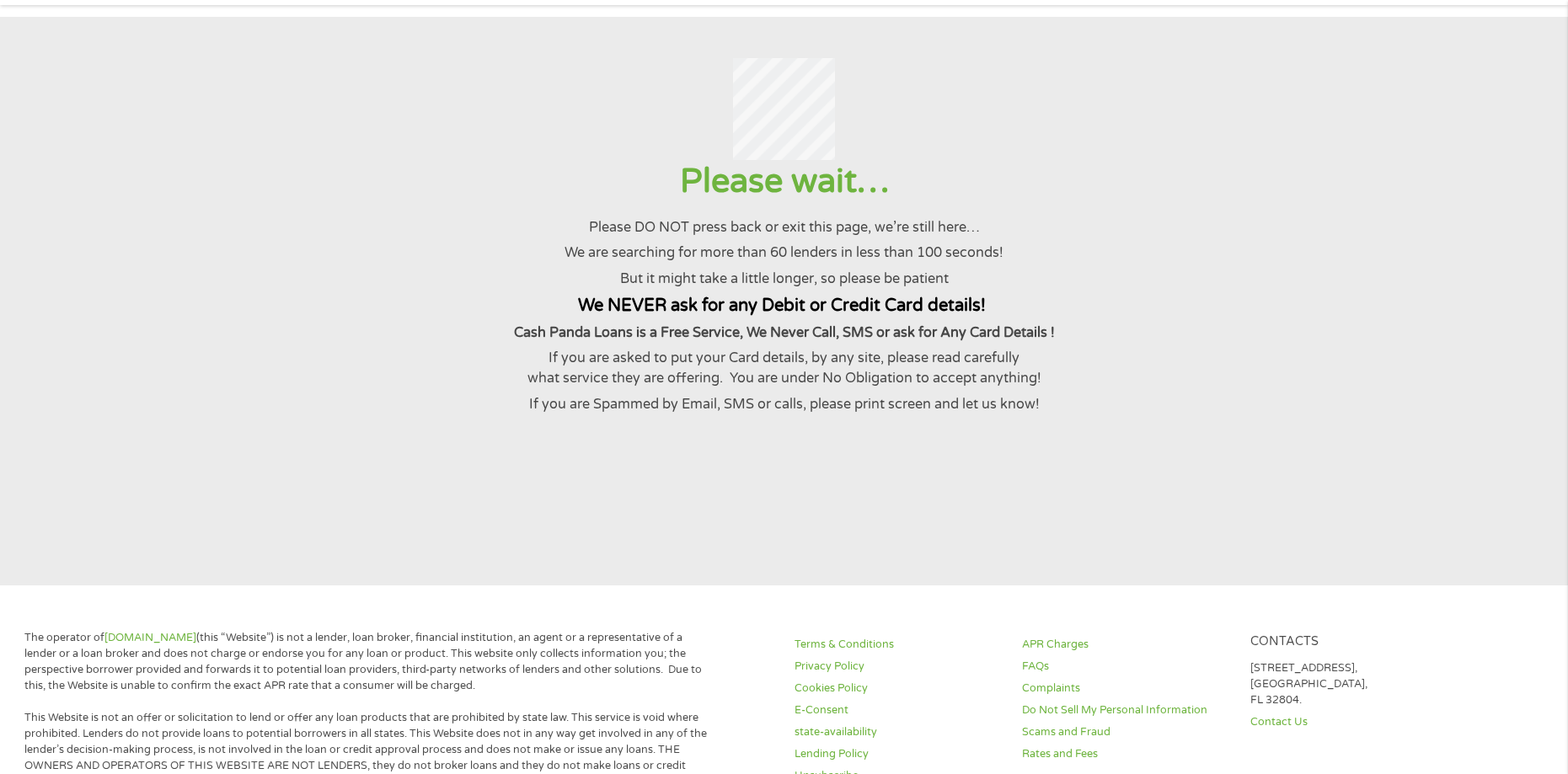
scroll to position [0, 0]
